Goal: Task Accomplishment & Management: Complete application form

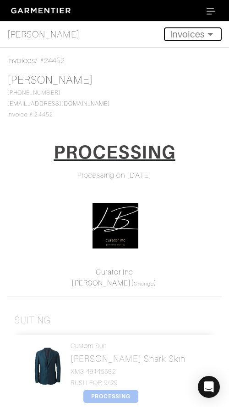
click at [180, 37] on button "Invoices" at bounding box center [193, 34] width 58 height 14
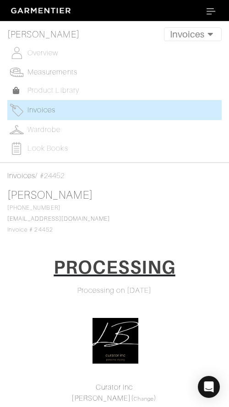
drag, startPoint x: 60, startPoint y: 70, endPoint x: 83, endPoint y: 40, distance: 38.5
click at [60, 70] on span "Measurements" at bounding box center [52, 72] width 50 height 8
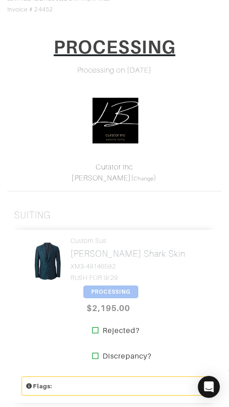
scroll to position [224, 0]
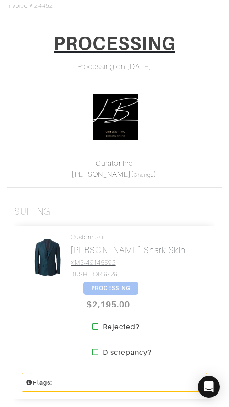
click at [91, 237] on h4 "Custom Suit" at bounding box center [127, 238] width 115 height 8
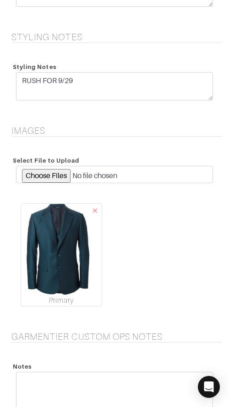
scroll to position [2083, 0]
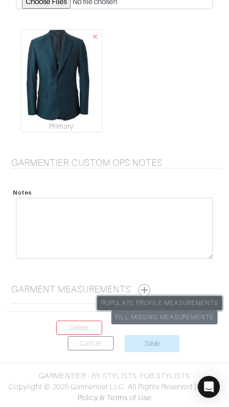
drag, startPoint x: 162, startPoint y: 301, endPoint x: 157, endPoint y: 305, distance: 6.0
click at [162, 301] on link "Populate Profile Measurements" at bounding box center [159, 303] width 125 height 14
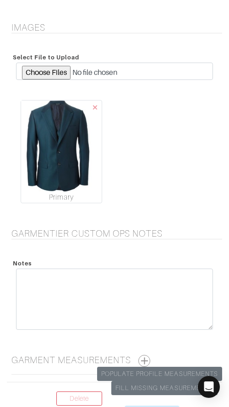
scroll to position [2083, 0]
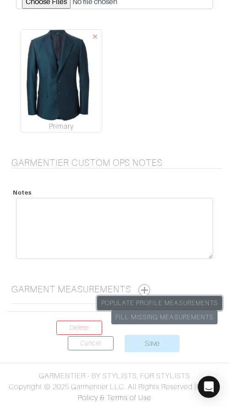
drag, startPoint x: 168, startPoint y: 301, endPoint x: 164, endPoint y: 297, distance: 5.8
click at [168, 301] on link "Populate Profile Measurements" at bounding box center [159, 303] width 125 height 14
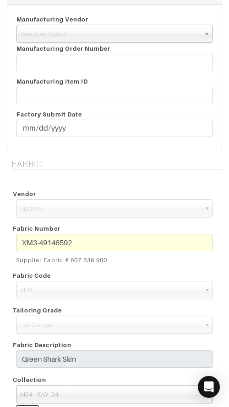
scroll to position [243, 0]
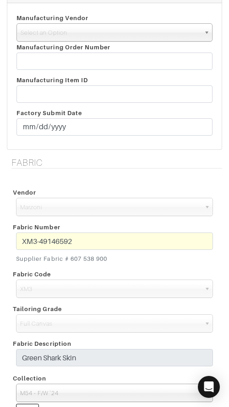
click at [123, 232] on div "Fabric Number XM3-49146592 Supplier Fabric # 607 538 900" at bounding box center [114, 243] width 210 height 47
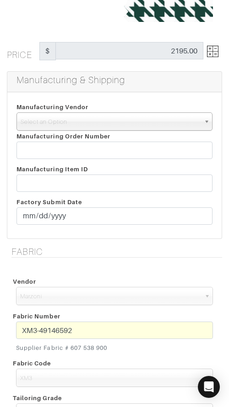
scroll to position [161, 0]
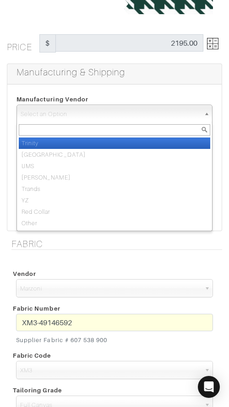
drag, startPoint x: 94, startPoint y: 118, endPoint x: 106, endPoint y: 138, distance: 23.4
click at [93, 118] on span "Select an Option" at bounding box center [110, 114] width 179 height 18
click at [111, 146] on li "Trinity" at bounding box center [114, 143] width 191 height 11
select select "1"
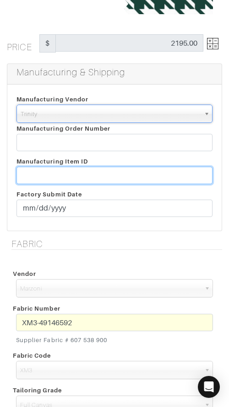
click at [123, 178] on input "text" at bounding box center [114, 175] width 196 height 17
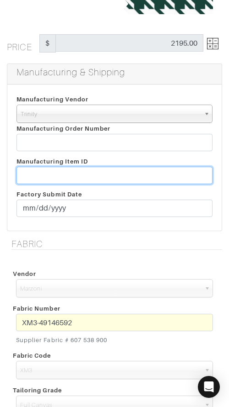
paste input "T2-1779146."
type input "T2-1779146"
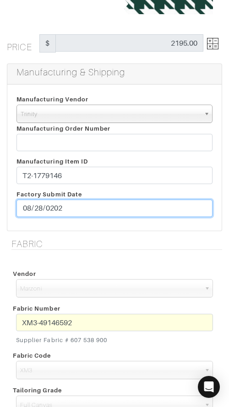
type input "[DATE]"
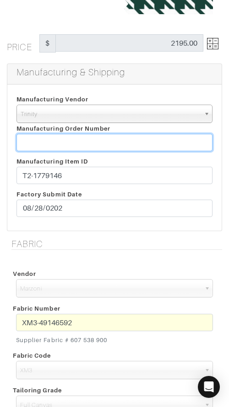
click at [136, 139] on input "text" at bounding box center [114, 142] width 196 height 17
paste input "812253"
type input "812253"
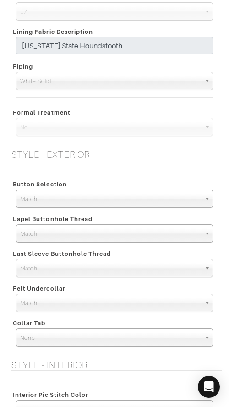
scroll to position [729, 0]
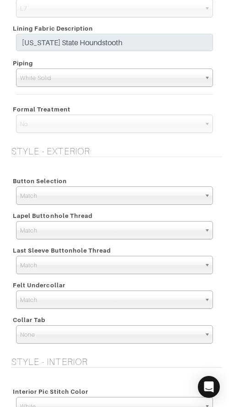
click at [96, 198] on span "Match" at bounding box center [110, 196] width 180 height 18
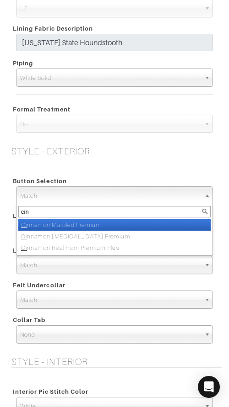
type input "cinn"
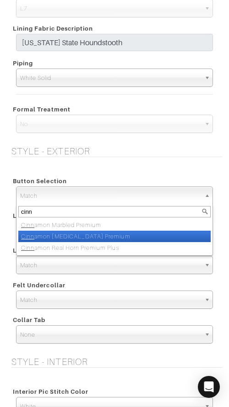
select select "146"
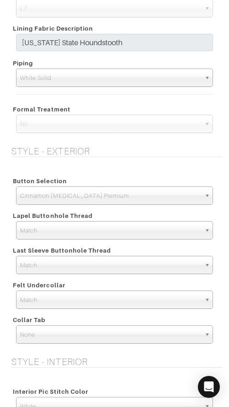
click at [84, 165] on div "Button Selection Match Formal - Fabric Covered with Formal Treatment Fabric Fab…" at bounding box center [114, 261] width 215 height 192
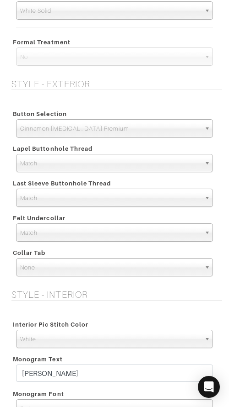
scroll to position [839, 0]
click at [139, 126] on span "Cinnamon [MEDICAL_DATA] Premium" at bounding box center [110, 129] width 180 height 18
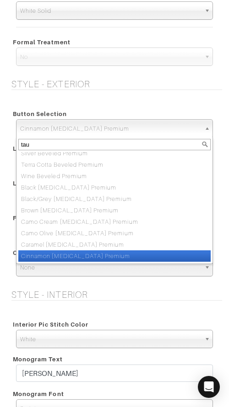
scroll to position [0, 0]
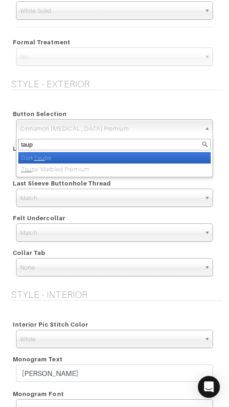
type input "taupe"
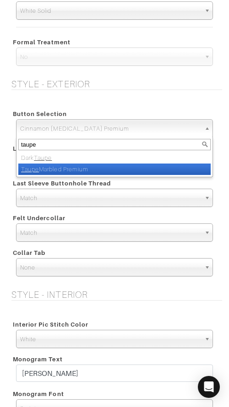
select select "119"
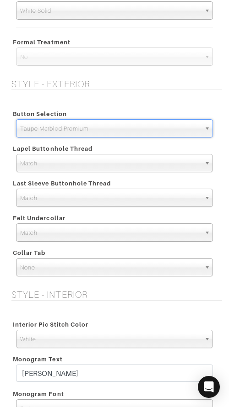
click at [86, 93] on div "Style - Exterior Button Selection Match Formal - Fabric Covered with Formal Tre…" at bounding box center [114, 312] width 229 height 467
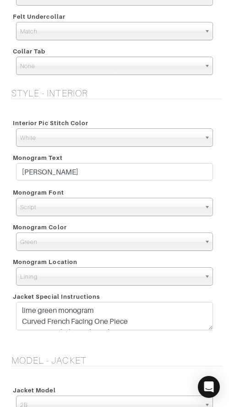
scroll to position [999, 0]
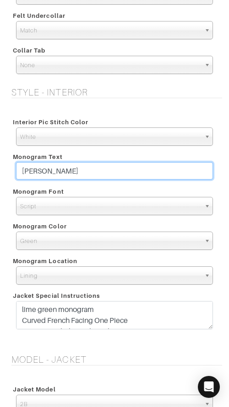
drag, startPoint x: 107, startPoint y: 171, endPoint x: 133, endPoint y: 163, distance: 27.2
click at [111, 159] on div "Monogram Text [PERSON_NAME]" at bounding box center [114, 167] width 210 height 35
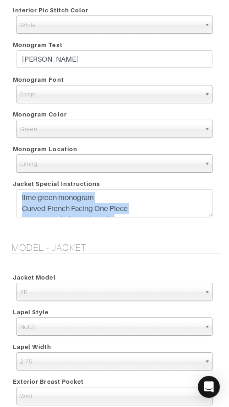
drag, startPoint x: 209, startPoint y: 220, endPoint x: 215, endPoint y: 227, distance: 9.1
click at [213, 234] on form "See Custom Models & Style Options Swatch & Detail Images Price $ 2195.00 Manufa…" at bounding box center [114, 132] width 215 height 2406
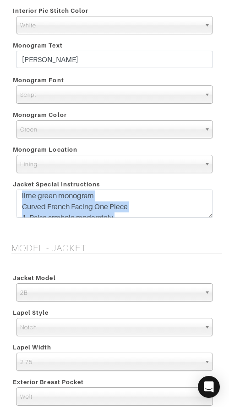
click at [210, 218] on textarea "lime green monogram Curved French Facing One Piece 1. Raise armhole moderately …" at bounding box center [114, 204] width 197 height 28
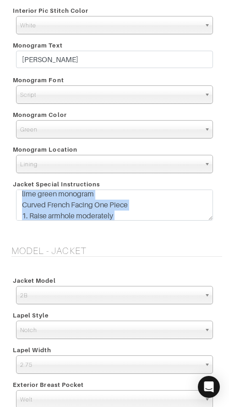
scroll to position [0, 0]
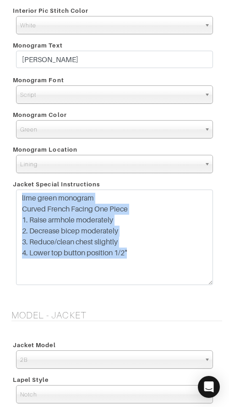
drag, startPoint x: 205, startPoint y: 219, endPoint x: 198, endPoint y: 279, distance: 61.2
click at [196, 284] on div "lime green monogram Curved French Facing One Piece 1. Raise armhole moderately …" at bounding box center [114, 240] width 210 height 100
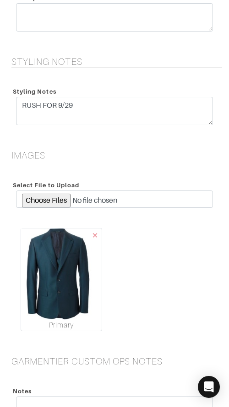
scroll to position [1975, 0]
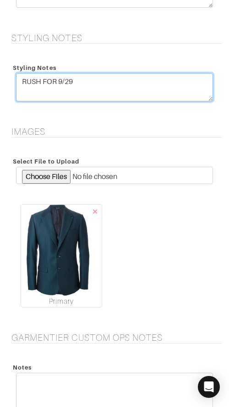
drag, startPoint x: 144, startPoint y: 82, endPoint x: 144, endPoint y: 73, distance: 8.7
click at [144, 73] on textarea "RUSH FOR 9/29" at bounding box center [114, 87] width 197 height 28
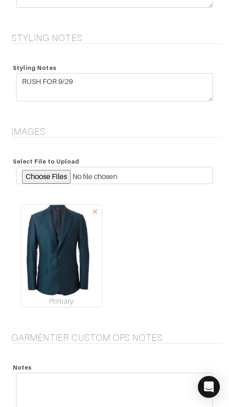
click at [138, 63] on div "Styling Notes" at bounding box center [114, 67] width 210 height 11
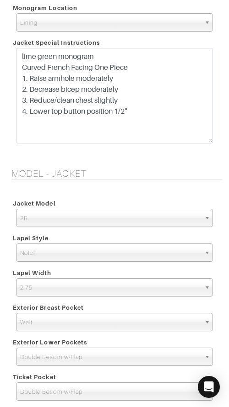
scroll to position [2150, 0]
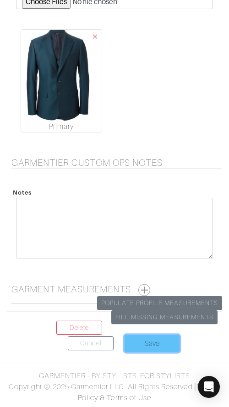
click at [141, 339] on input "Save" at bounding box center [151, 343] width 55 height 17
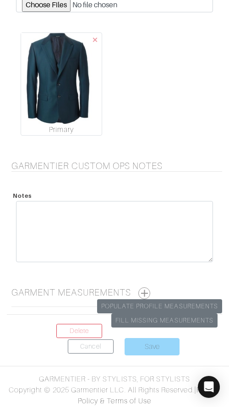
scroll to position [2146, 0]
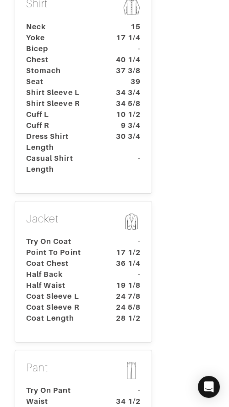
scroll to position [398, 0]
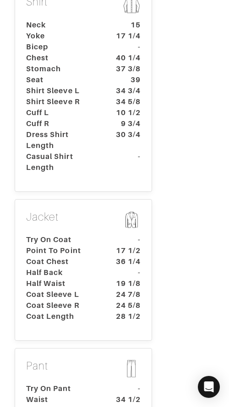
click at [64, 235] on dt "Try On Coat" at bounding box center [62, 240] width 86 height 11
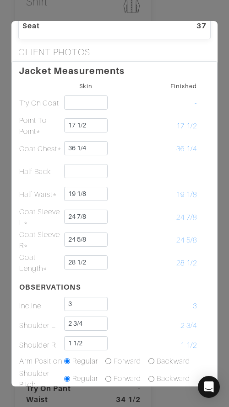
scroll to position [135, 0]
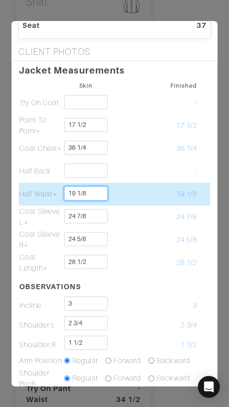
click at [95, 193] on input "19 1/8" at bounding box center [86, 194] width 44 height 14
type input "19 1/4"
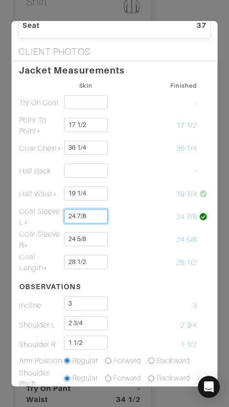
scroll to position [132, 0]
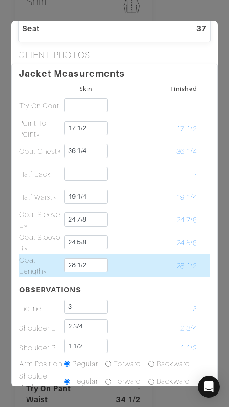
click at [127, 272] on td at bounding box center [130, 266] width 45 height 23
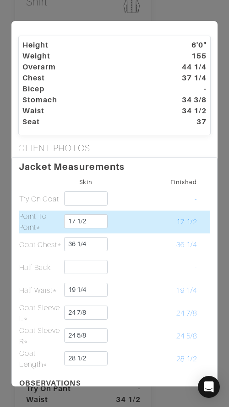
scroll to position [0, 0]
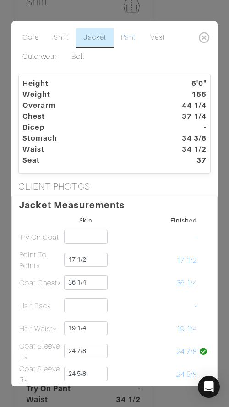
click at [126, 34] on link "Pant" at bounding box center [127, 37] width 29 height 19
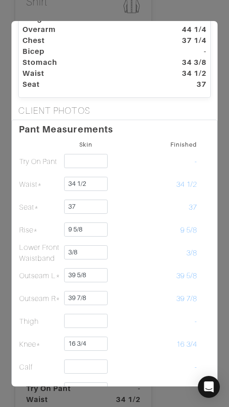
scroll to position [79, 0]
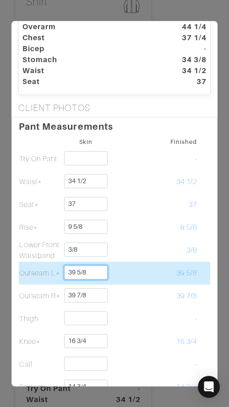
drag, startPoint x: 79, startPoint y: 273, endPoint x: 116, endPoint y: 275, distance: 37.1
click at [116, 275] on tr "Outseam L* 39 5/8 39 5/8" at bounding box center [114, 273] width 191 height 23
type input "39 1/4"
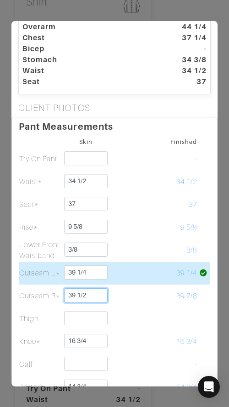
type input "39 1/2"
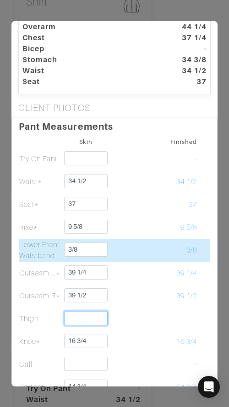
scroll to position [75, 0]
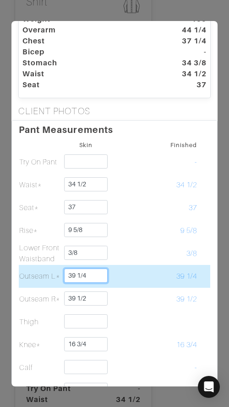
drag, startPoint x: 77, startPoint y: 276, endPoint x: 108, endPoint y: 278, distance: 31.6
click at [108, 278] on tr "Outseam L* 39 1/4 39 1/4" at bounding box center [114, 276] width 191 height 23
type input "39 3/8"
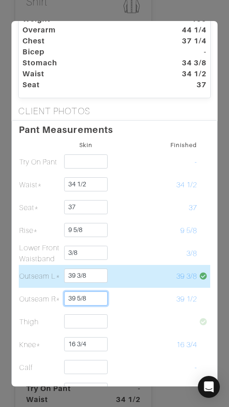
type input "39 5/8"
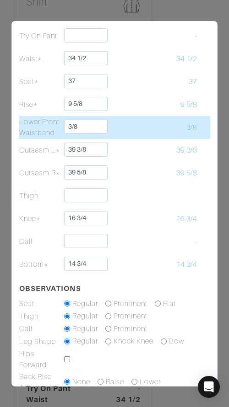
scroll to position [202, 0]
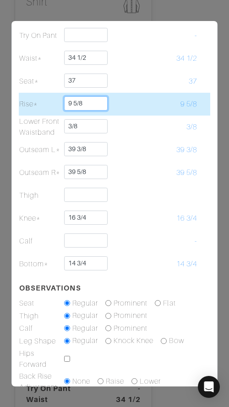
click at [98, 97] on input "9 5/8" at bounding box center [86, 103] width 44 height 14
type input "9 1/2"
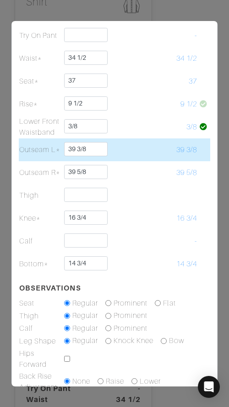
click at [137, 143] on td at bounding box center [130, 150] width 45 height 23
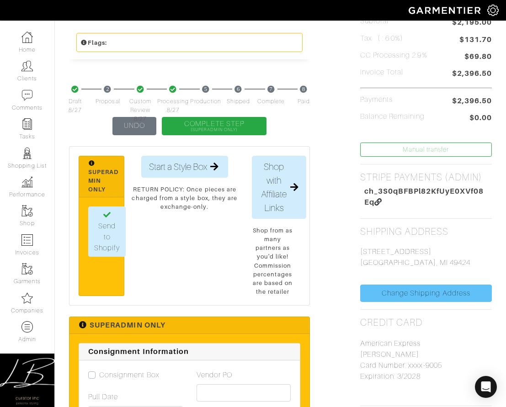
scroll to position [304, 0]
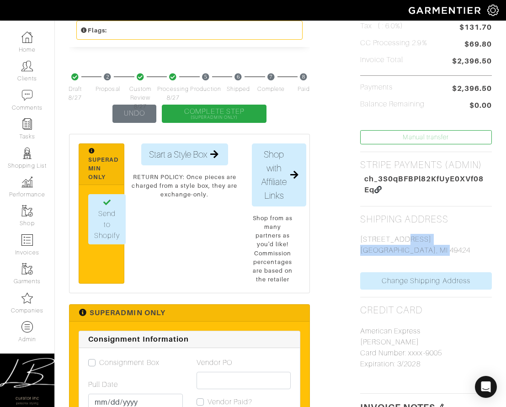
drag, startPoint x: 369, startPoint y: 240, endPoint x: 448, endPoint y: 252, distance: 79.5
copy p "4427 Sunnycrest Ct Holland, MI 49424"
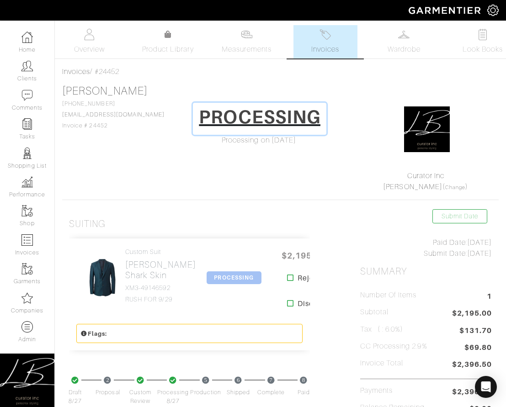
click at [228, 121] on h1 "PROCESSING" at bounding box center [260, 117] width 122 height 22
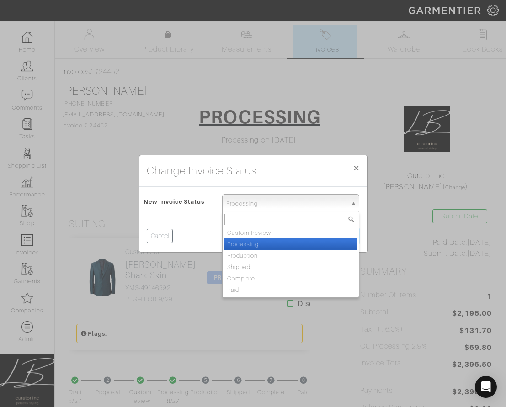
click at [228, 207] on span "Processing" at bounding box center [286, 204] width 121 height 18
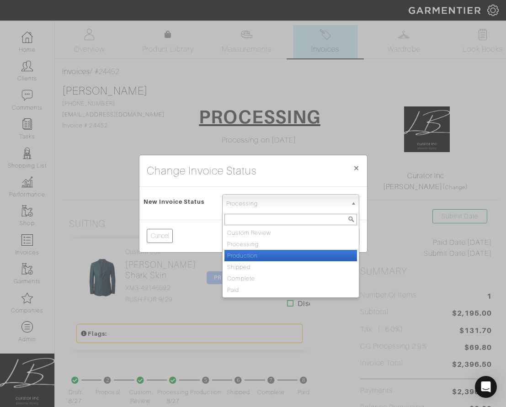
drag, startPoint x: 248, startPoint y: 256, endPoint x: 275, endPoint y: 249, distance: 27.8
click at [228, 256] on li "Production" at bounding box center [291, 255] width 133 height 11
select select "Production"
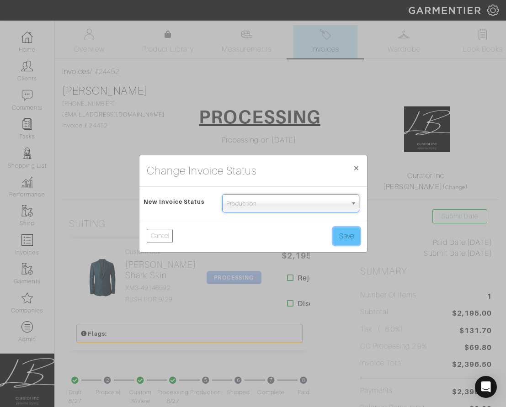
click at [228, 240] on button "Save" at bounding box center [346, 236] width 27 height 17
